Goal: Information Seeking & Learning: Learn about a topic

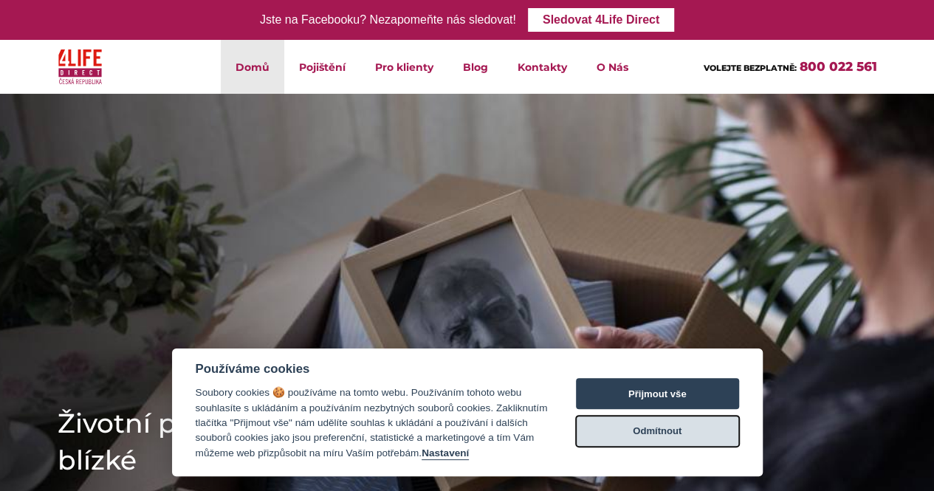
click at [641, 430] on button "Odmítnout" at bounding box center [657, 431] width 163 height 31
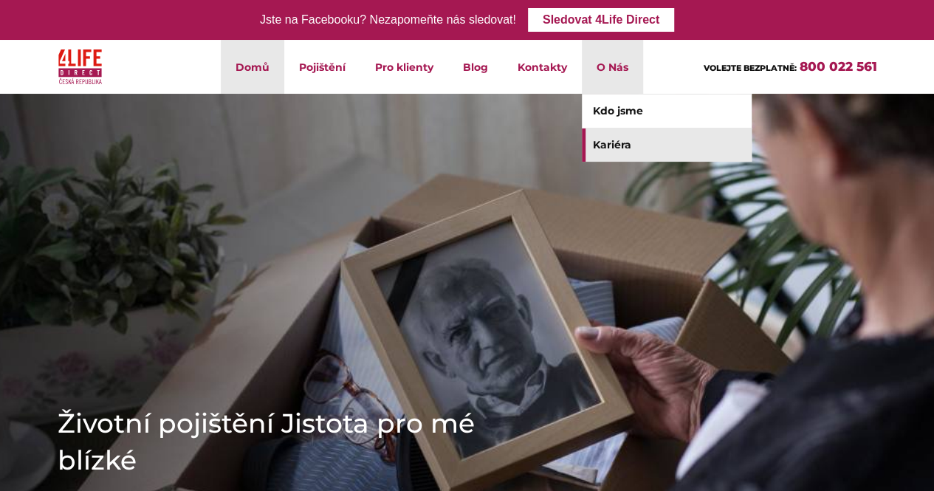
click at [604, 137] on link "Kariéra" at bounding box center [667, 145] width 170 height 33
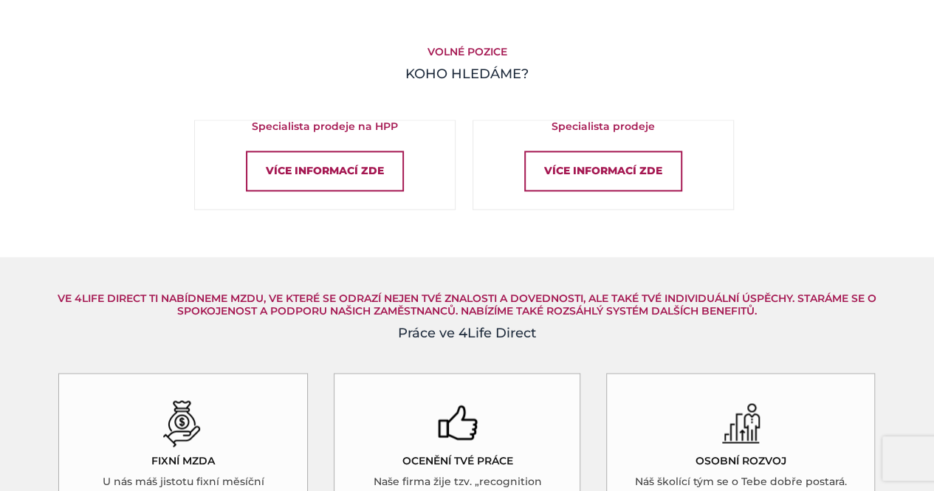
scroll to position [1034, 0]
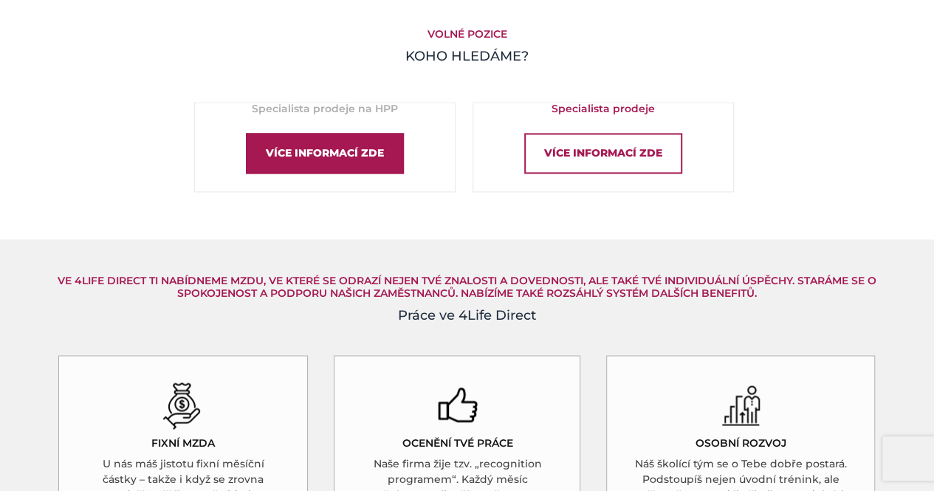
click at [362, 154] on div "Více informací zde" at bounding box center [325, 153] width 158 height 41
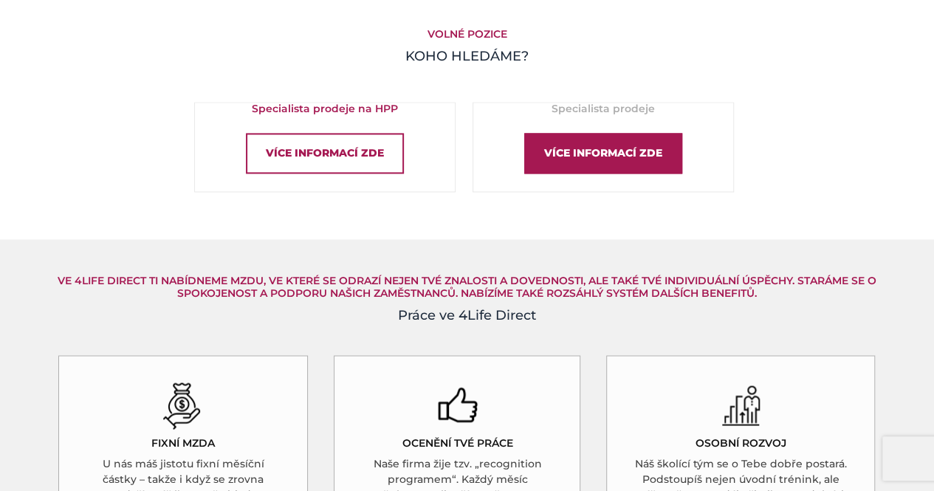
click at [572, 143] on div "Více informací zde" at bounding box center [603, 153] width 158 height 41
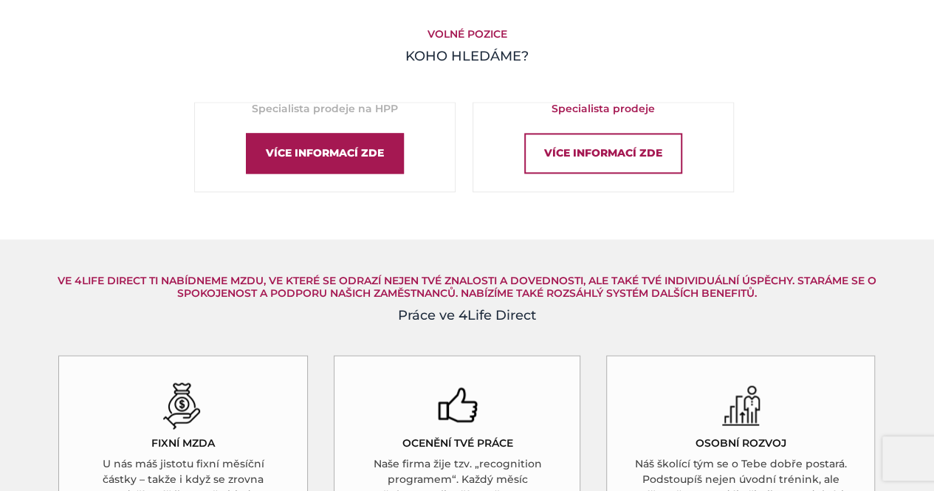
click at [317, 162] on div "Více informací zde" at bounding box center [325, 153] width 158 height 41
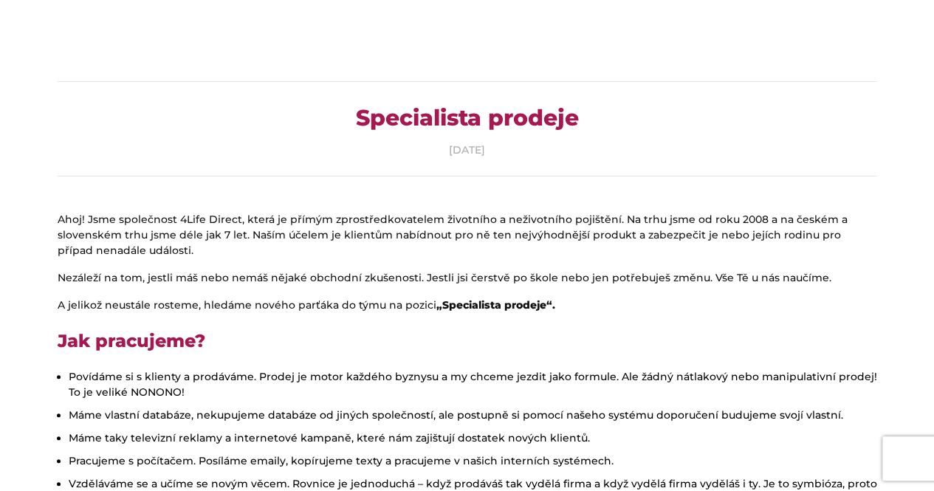
scroll to position [74, 0]
